Goal: Navigation & Orientation: Go to known website

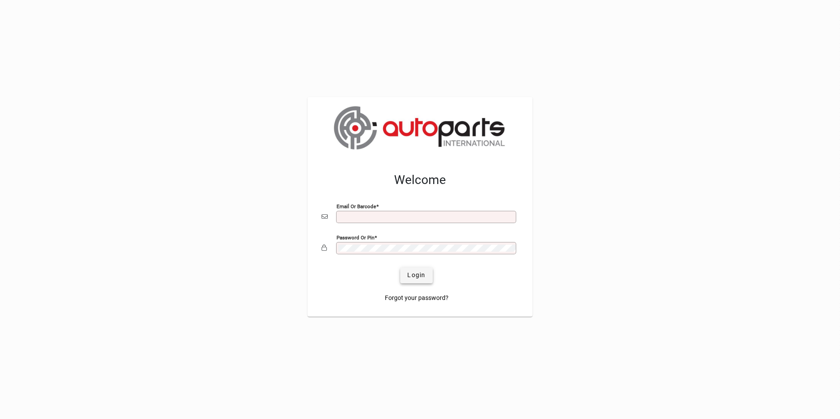
type input "**********"
click at [407, 275] on span "submit" at bounding box center [416, 275] width 32 height 21
